Goal: Information Seeking & Learning: Find specific fact

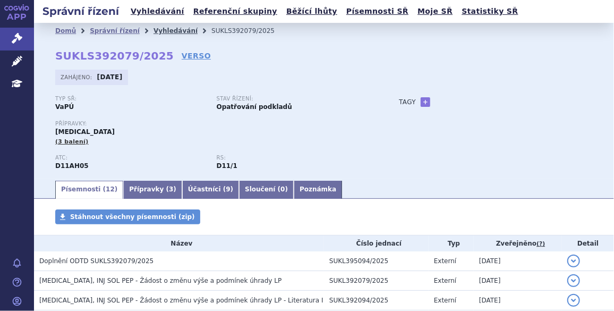
click at [157, 28] on link "Vyhledávání" at bounding box center [176, 30] width 44 height 7
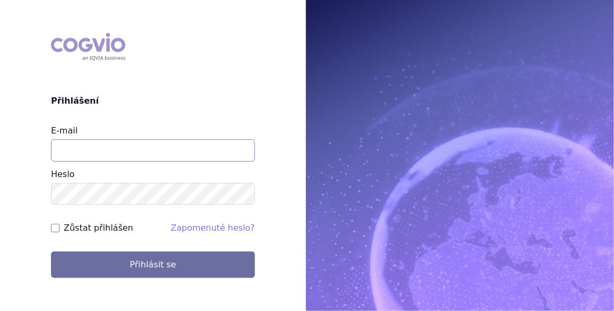
click at [90, 147] on input "E-mail" at bounding box center [153, 150] width 204 height 22
type input "[EMAIL_ADDRESS][PERSON_NAME][DOMAIN_NAME]"
click at [55, 227] on input "Zůstat přihlášen" at bounding box center [55, 228] width 9 height 9
checkbox input "true"
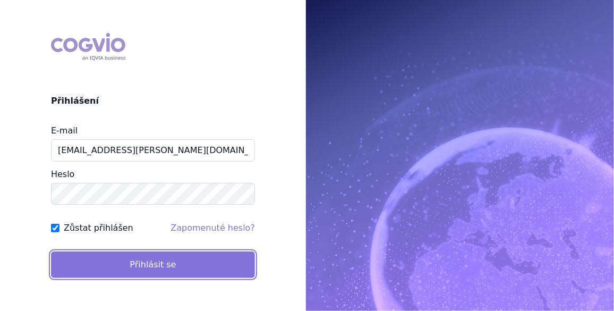
click at [90, 254] on button "Přihlásit se" at bounding box center [153, 264] width 204 height 27
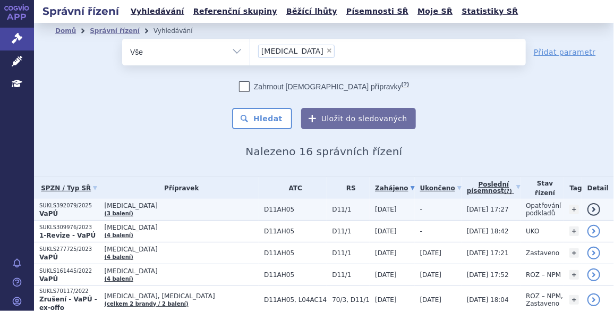
click at [77, 206] on p "SUKLS392079/2025" at bounding box center [69, 205] width 60 height 7
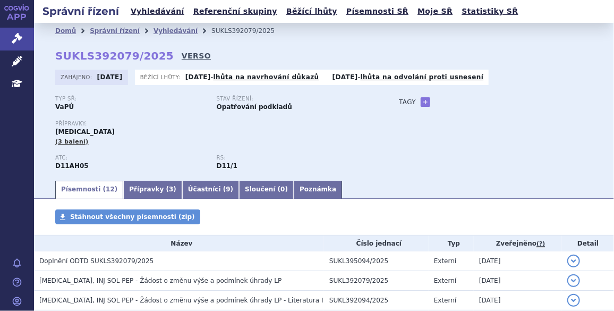
drag, startPoint x: 0, startPoint y: 0, endPoint x: 171, endPoint y: 55, distance: 179.2
click at [182, 55] on link "VERSO" at bounding box center [196, 55] width 29 height 11
drag, startPoint x: 153, startPoint y: 56, endPoint x: 40, endPoint y: 52, distance: 112.7
click at [40, 52] on div "Domů Správní řízení Vyhledávání SUKLS392079/2025 SUKLS392079/2025 VERSO [GEOGRA…" at bounding box center [324, 109] width 580 height 140
copy strong "SUKLS392079/2025"
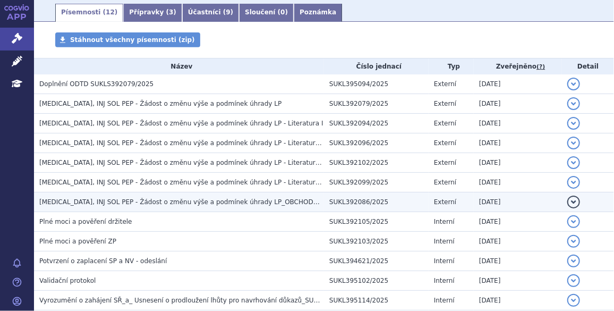
scroll to position [239, 0]
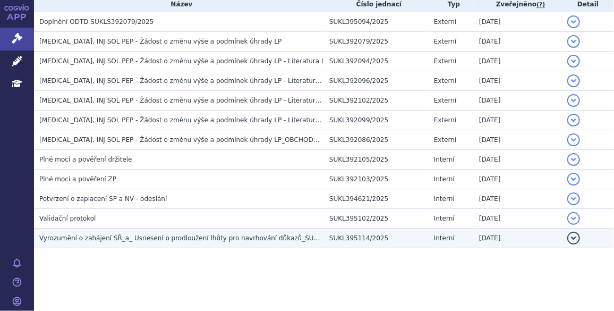
click at [196, 235] on span "Vyrozumění o zahájení SŘ_a_ Usnesení o prodloužení lhůty pro navrhování důkazů_…" at bounding box center [203, 237] width 329 height 7
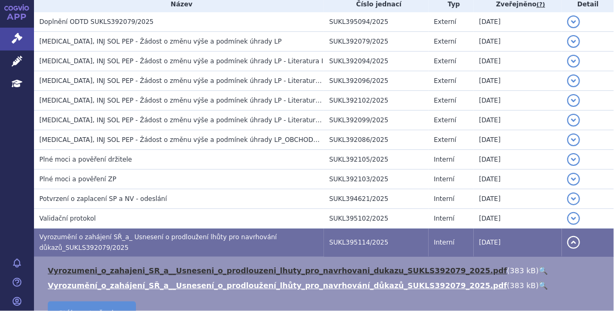
click at [202, 268] on link "Vyrozumeni_o_zahajeni_SR_a__Usneseni_o_prodlouzeni_lhuty_pro_navrhovani_dukazu_…" at bounding box center [278, 270] width 460 height 9
